Goal: Task Accomplishment & Management: Manage account settings

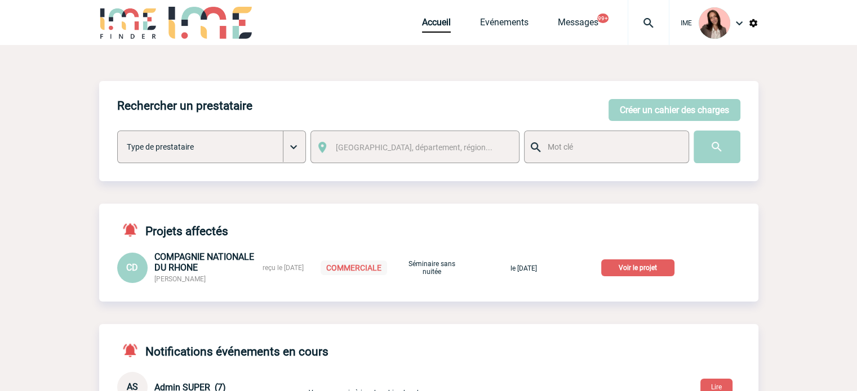
click at [637, 274] on p "Voir le projet" at bounding box center [637, 268] width 73 height 17
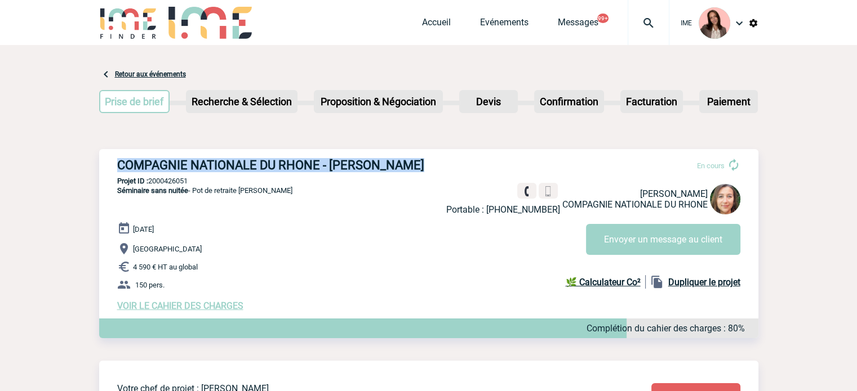
drag, startPoint x: 124, startPoint y: 163, endPoint x: 470, endPoint y: 159, distance: 345.8
click at [470, 159] on div "COMPAGNIE NATIONALE DU RHONE - Carla DOMINGUES En cours Portable : +33674802414…" at bounding box center [428, 234] width 659 height 171
copy div "COMPAGNIE NATIONALE DU RHONE - [PERSON_NAME]"
click at [173, 185] on p "Projet ID : 2000426051" at bounding box center [428, 181] width 659 height 8
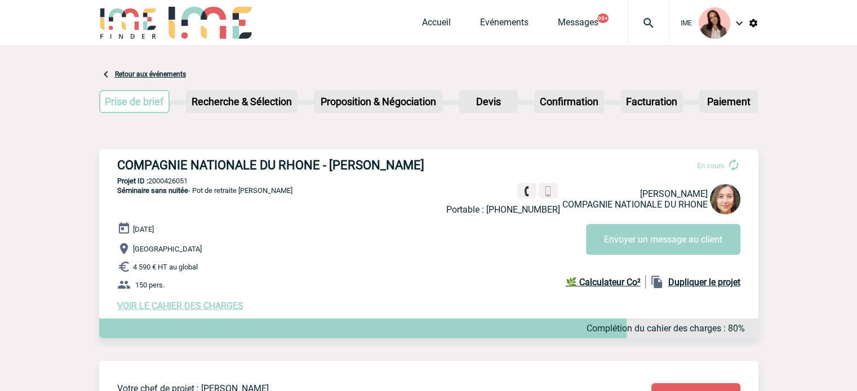
click at [173, 185] on p "Projet ID : 2000426051" at bounding box center [428, 181] width 659 height 8
copy p "2000426051"
drag, startPoint x: 298, startPoint y: 192, endPoint x: 195, endPoint y: 202, distance: 103.6
click at [195, 202] on div "COMPAGNIE NATIONALE DU RHONE - Carla DOMINGUES En cours Portable : +33674802414…" at bounding box center [428, 234] width 659 height 171
copy span "Pot de retraite Didier JIMENEZ"
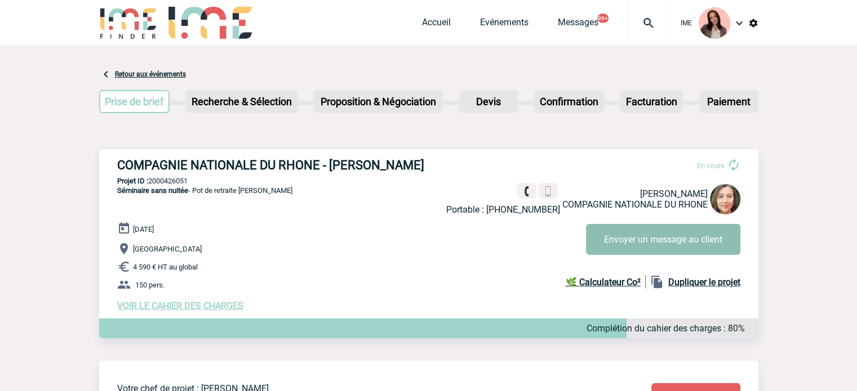
click at [635, 243] on button "Envoyer un message au client" at bounding box center [663, 239] width 154 height 31
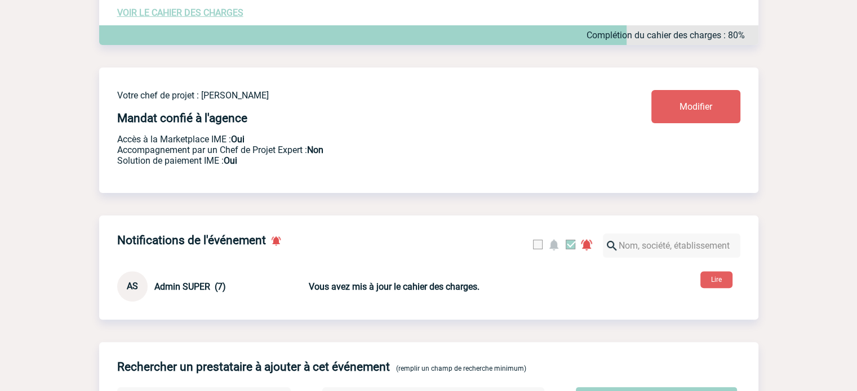
scroll to position [274, 0]
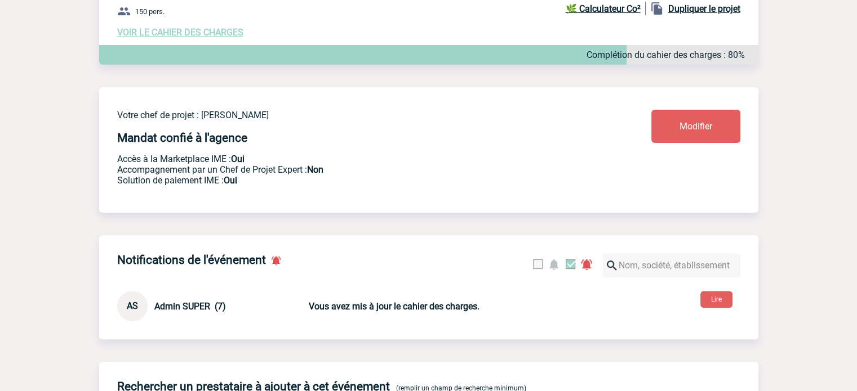
drag, startPoint x: 198, startPoint y: 30, endPoint x: 216, endPoint y: 29, distance: 18.0
click at [198, 30] on span "VOIR LE CAHIER DES CHARGES" at bounding box center [180, 32] width 126 height 11
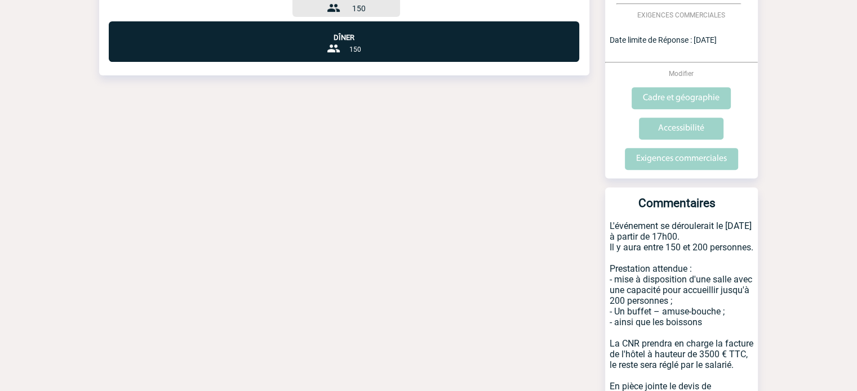
scroll to position [507, 0]
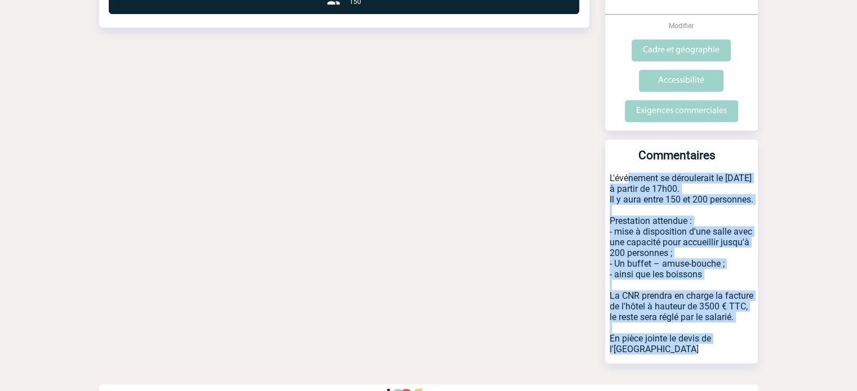
drag, startPoint x: 606, startPoint y: 157, endPoint x: 676, endPoint y: 352, distance: 207.5
click at [676, 352] on p "L'événement se déroulerait le 4 novembre à partir de 17h00. Il y aura entre 150…" at bounding box center [681, 268] width 153 height 191
copy p "L'événement se déroulerait le 4 novembre à partir de 17h00. Il y aura entre 150…"
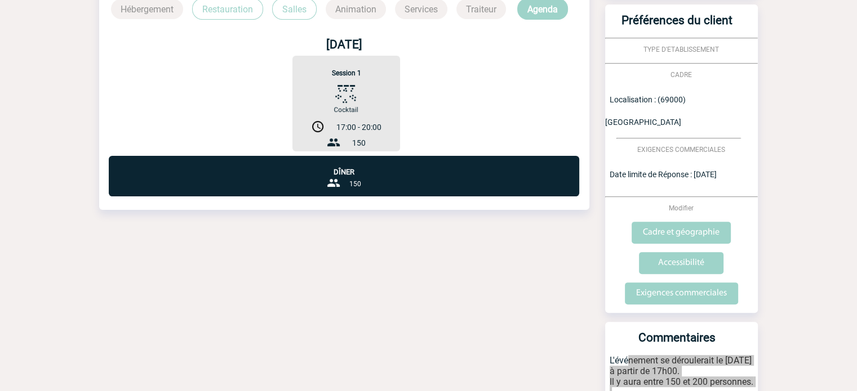
scroll to position [282, 0]
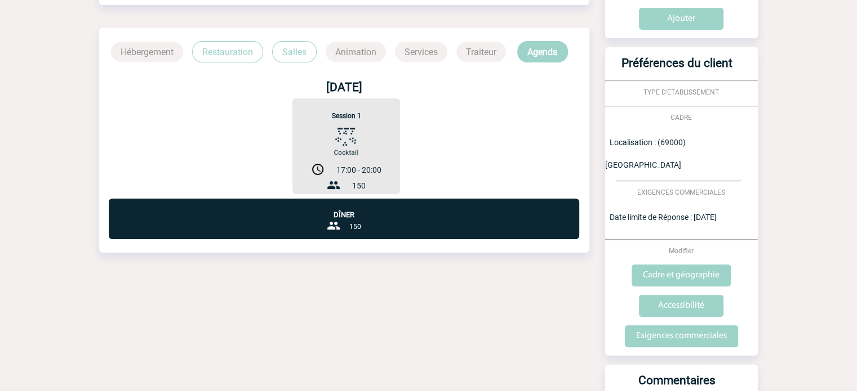
click at [233, 44] on p "Restauration" at bounding box center [227, 51] width 71 height 21
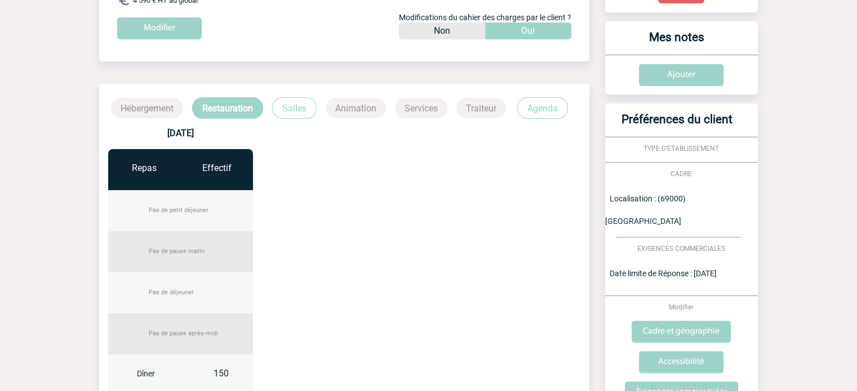
click at [291, 113] on p "Salles" at bounding box center [294, 107] width 44 height 21
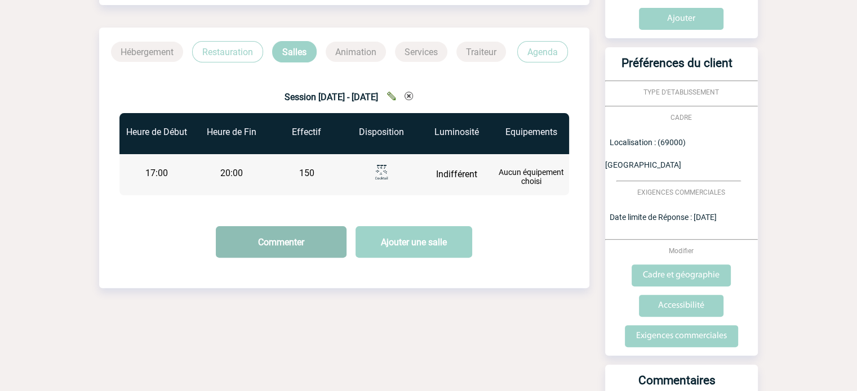
scroll to position [0, 0]
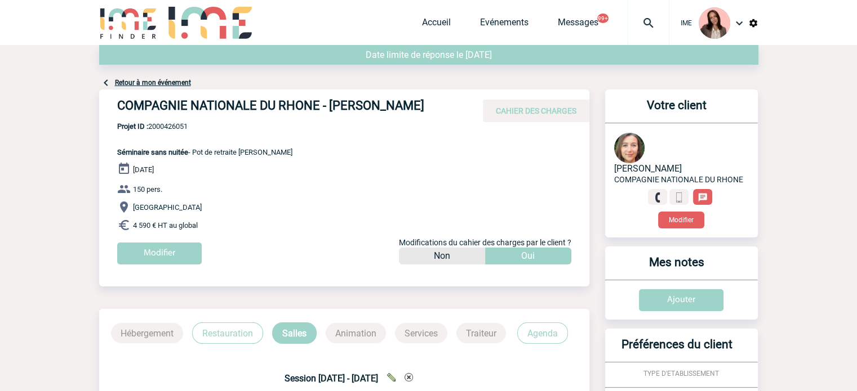
click at [162, 84] on link "Retour à mon événement" at bounding box center [153, 83] width 76 height 8
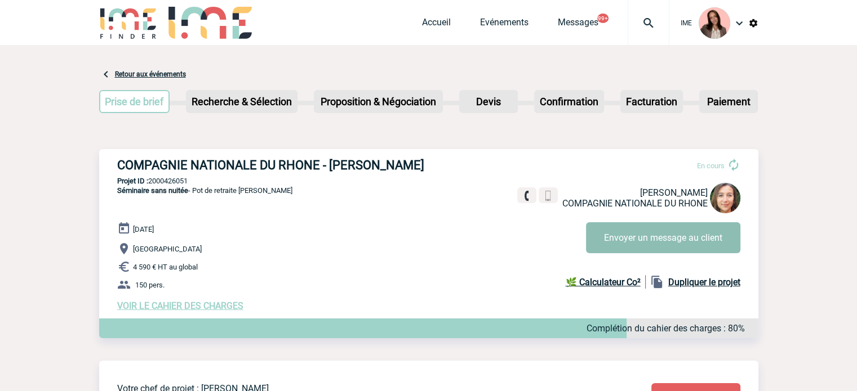
click at [635, 245] on button "Envoyer un message au client" at bounding box center [663, 237] width 154 height 31
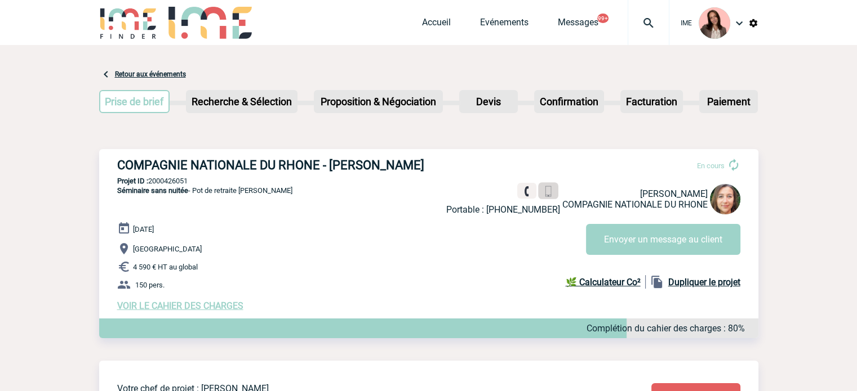
click at [538, 193] on link at bounding box center [548, 191] width 20 height 16
click at [193, 310] on span "VOIR LE CAHIER DES CHARGES" at bounding box center [180, 306] width 126 height 11
click at [217, 302] on span "VOIR LE CAHIER DES CHARGES" at bounding box center [180, 306] width 126 height 11
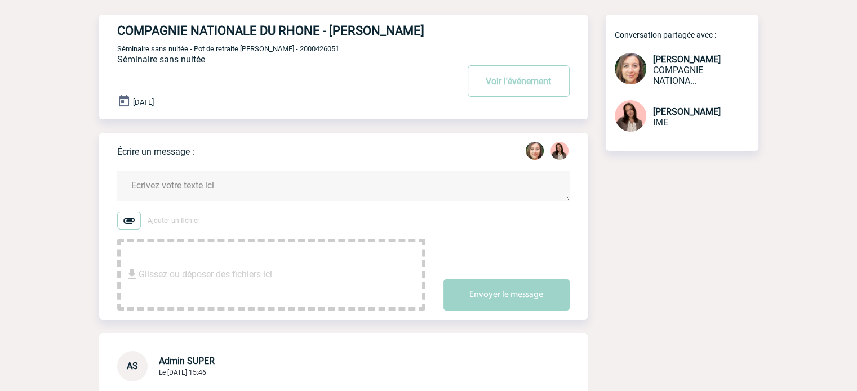
scroll to position [46, 0]
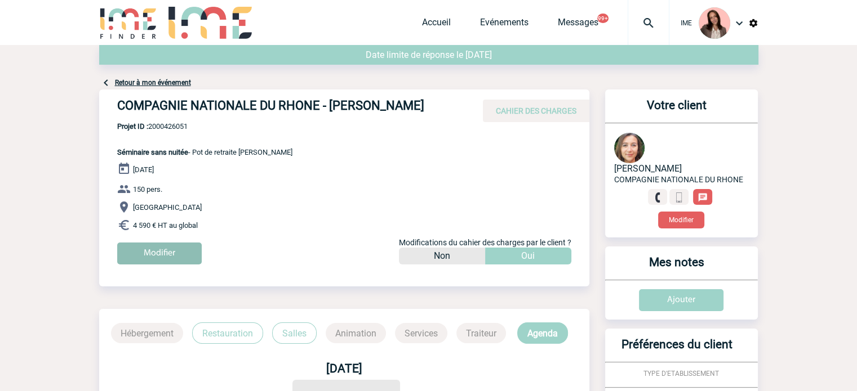
click at [153, 256] on input "Modifier" at bounding box center [159, 254] width 84 height 22
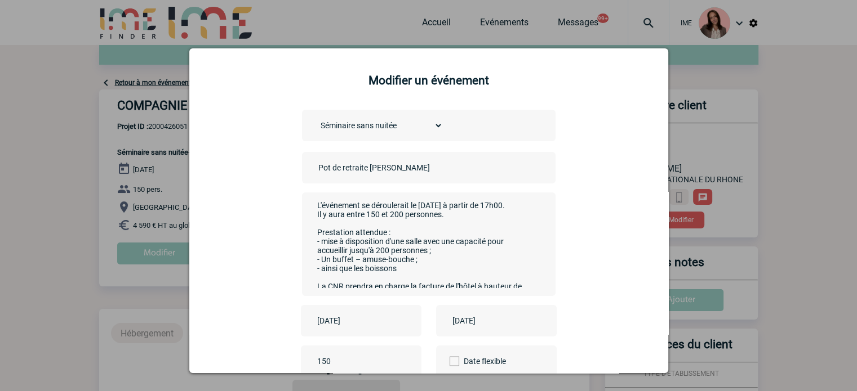
click at [315, 167] on input "Pot de retraite [PERSON_NAME]" at bounding box center [394, 168] width 158 height 15
paste input "CENTRALISATION"
type input "CENTRALISATION - Pot de retraite [PERSON_NAME]"
click at [444, 236] on textarea "L'événement se déroulerait le [DATE] à partir de 17h00. Il y aura entre 150 et …" at bounding box center [425, 243] width 222 height 90
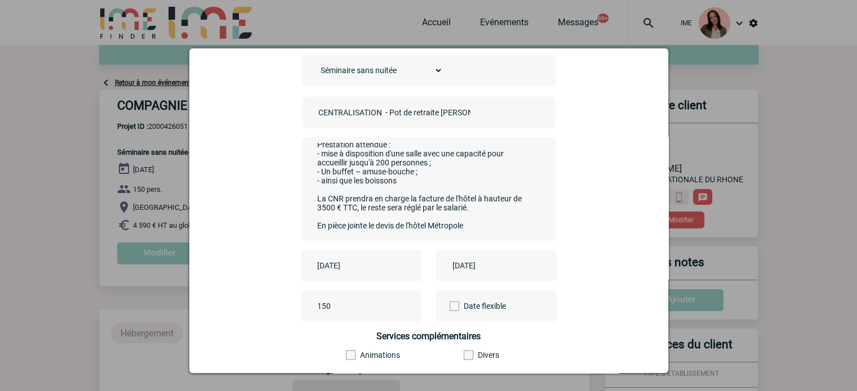
scroll to position [113, 0]
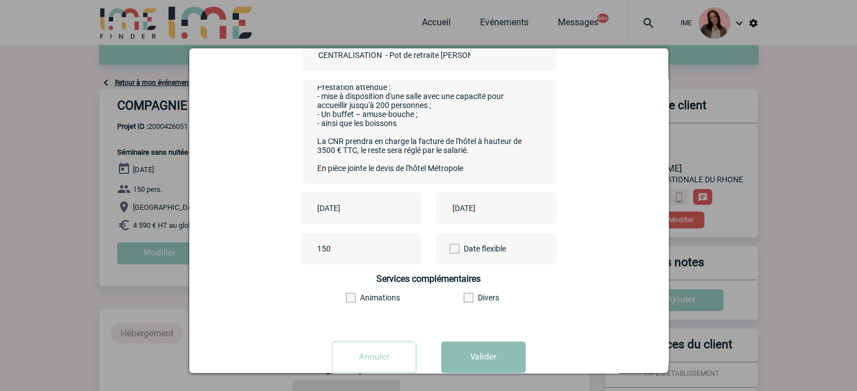
click at [476, 355] on button "Valider" at bounding box center [483, 358] width 84 height 32
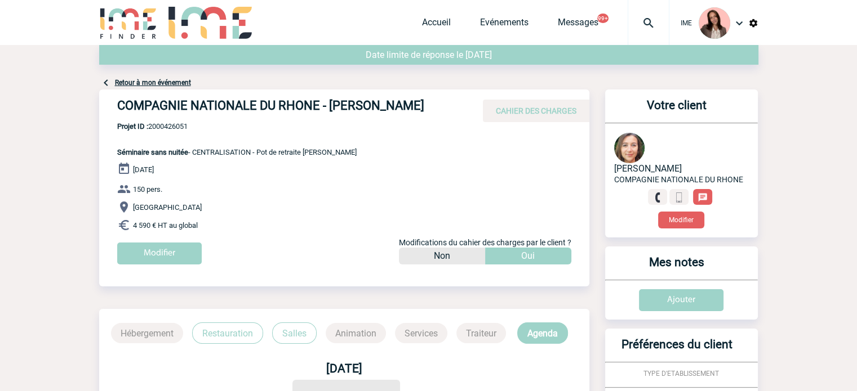
click at [324, 188] on p "150 pers." at bounding box center [353, 189] width 472 height 14
click at [159, 127] on span "Projet ID : 2000426051" at bounding box center [236, 126] width 239 height 8
copy span "2000426051"
click at [358, 105] on h4 "COMPAGNIE NATIONALE DU RHONE - [PERSON_NAME]" at bounding box center [286, 108] width 338 height 19
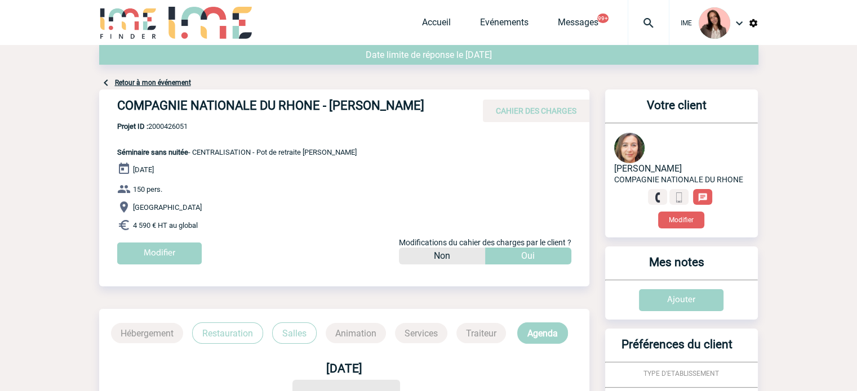
click at [344, 105] on h4 "COMPAGNIE NATIONALE DU RHONE - [PERSON_NAME]" at bounding box center [286, 108] width 338 height 19
copy h4 "[PERSON_NAME]"
click at [410, 101] on h4 "COMPAGNIE NATIONALE DU RHONE - [PERSON_NAME]" at bounding box center [286, 108] width 338 height 19
drag, startPoint x: 429, startPoint y: 104, endPoint x: 329, endPoint y: 105, distance: 99.1
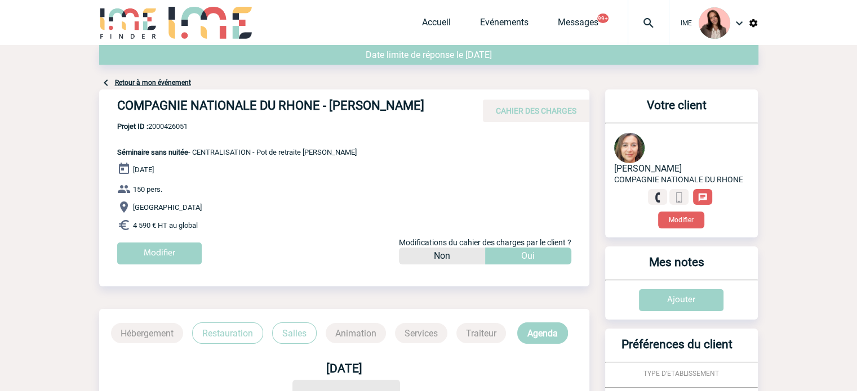
click at [329, 105] on h4 "COMPAGNIE NATIONALE DU RHONE - [PERSON_NAME]" at bounding box center [286, 108] width 338 height 19
copy h4 "[PERSON_NAME]"
